Goal: Task Accomplishment & Management: Complete application form

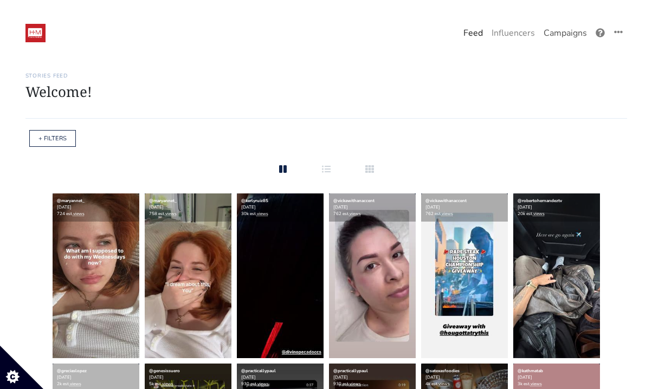
click at [564, 32] on link "Campaigns" at bounding box center [565, 33] width 52 height 22
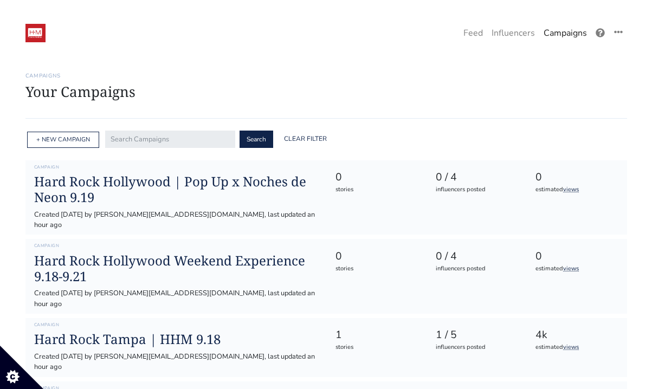
click at [68, 149] on div "+ NEW CAMPAIGN" at bounding box center [62, 139] width 74 height 23
click at [66, 138] on link "+ NEW CAMPAIGN" at bounding box center [63, 139] width 54 height 8
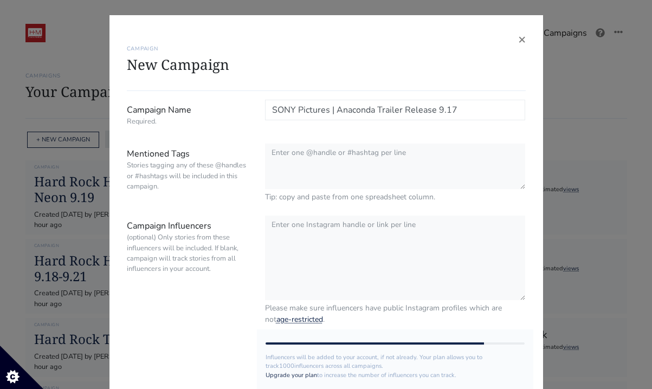
type input "SONY Pictures | Anaconda Trailer Release 9.17"
click at [311, 159] on textarea "Mentioned Tags Stories tagging any of these @handles or #hashtags will be inclu…" at bounding box center [395, 167] width 260 height 47
paste textarea "@sonypictures @anacondamovie @AnacondaMovie @hm_comms"
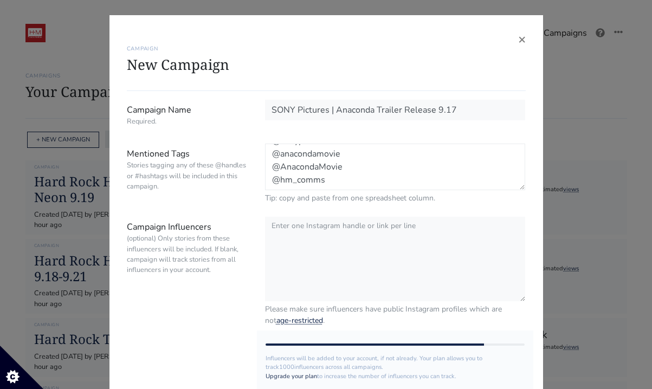
scroll to position [13, 0]
click at [275, 168] on textarea "@sonypictures @anacondamovie @AnacondaMovie @hm_comms" at bounding box center [395, 167] width 260 height 47
type textarea "@sonypictures @anacondamovie #AnacondaMovie @hm_comms"
click at [347, 270] on textarea "Campaign Influencers (optional) Only stories from these influencers will be inc…" at bounding box center [395, 259] width 260 height 86
paste textarea "@theyummygeek @hectorrochas @itzellovato @thenoezepeda @disway80 @adriana_steph…"
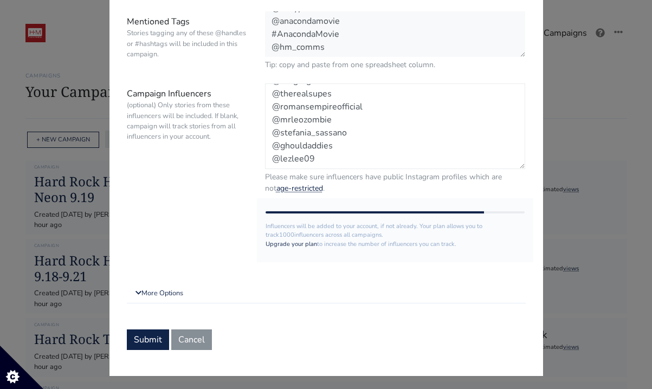
scroll to position [136, 0]
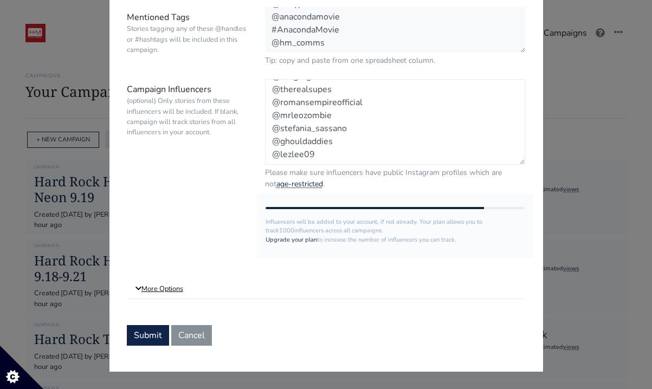
type textarea "@theyummygeek @hectorrochas @itzellovato @thenoezepeda @disway80 @adriana_steph…"
click at [164, 291] on link "More Options" at bounding box center [326, 288] width 399 height 19
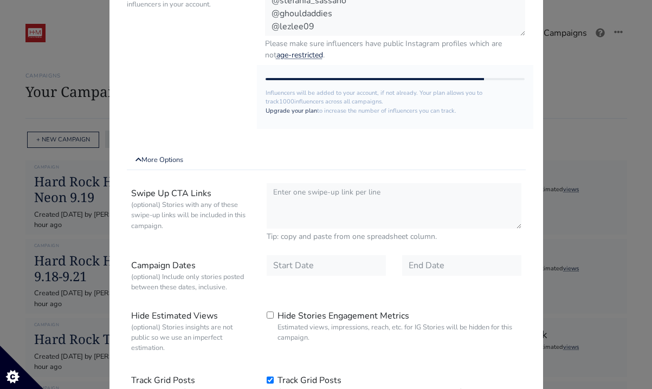
scroll to position [338, 0]
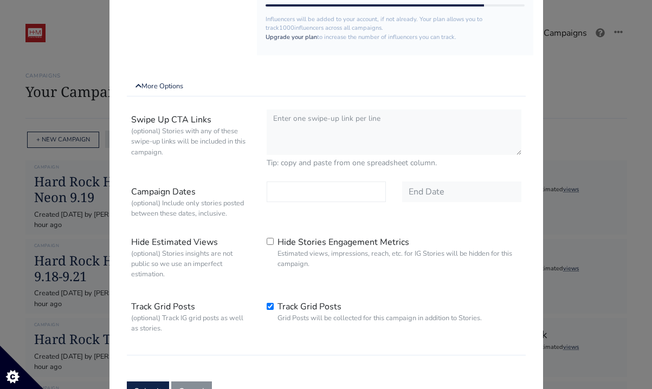
click at [310, 191] on input "text" at bounding box center [325, 191] width 119 height 21
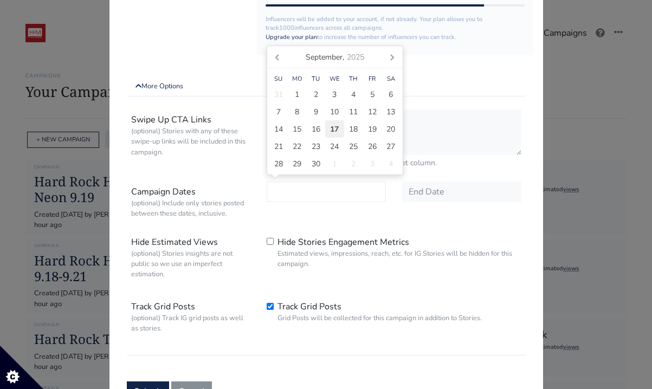
click at [338, 128] on span "17" at bounding box center [334, 128] width 9 height 11
type input "[DATE]"
click at [426, 199] on input "text" at bounding box center [461, 191] width 119 height 21
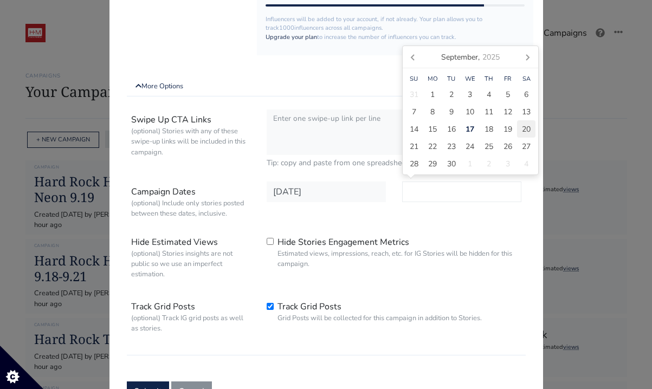
click at [524, 133] on span "20" at bounding box center [526, 128] width 9 height 11
type input "[DATE]"
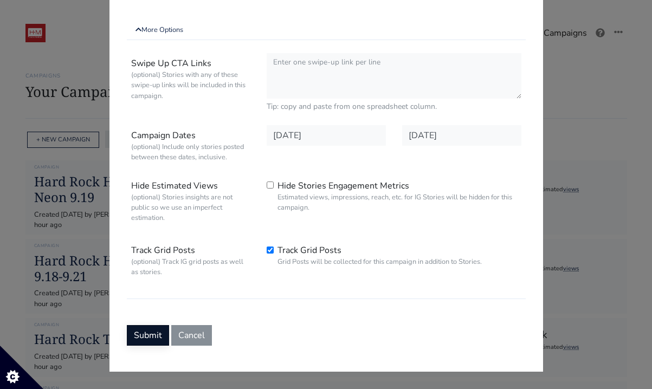
click at [151, 333] on button "Submit" at bounding box center [148, 335] width 42 height 21
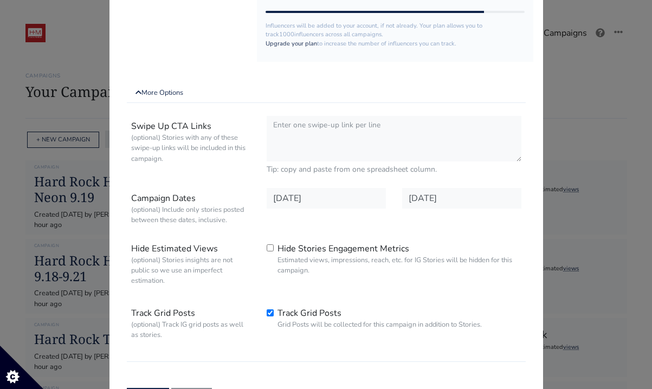
scroll to position [364, 0]
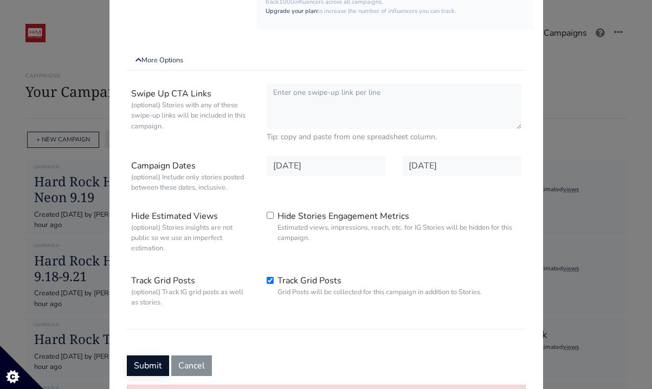
click at [154, 361] on button "Submit" at bounding box center [148, 365] width 42 height 21
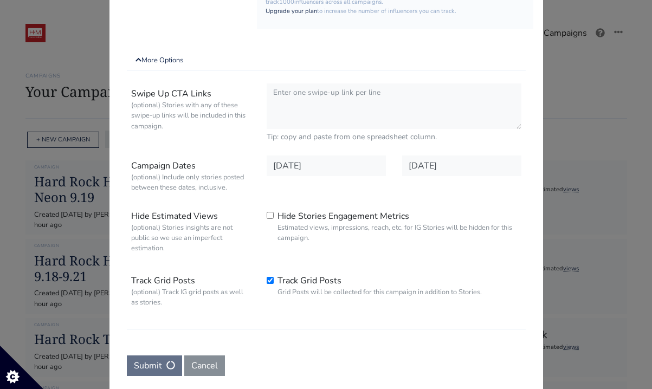
scroll to position [0, 0]
